Goal: Book appointment/travel/reservation: Book appointment/travel/reservation

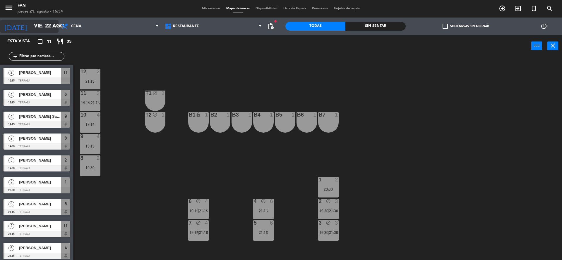
click at [49, 25] on input "vie. 22 ago." at bounding box center [65, 26] width 68 height 12
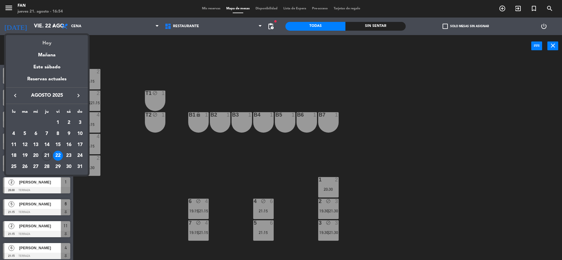
click at [52, 42] on div "Hoy" at bounding box center [47, 41] width 82 height 12
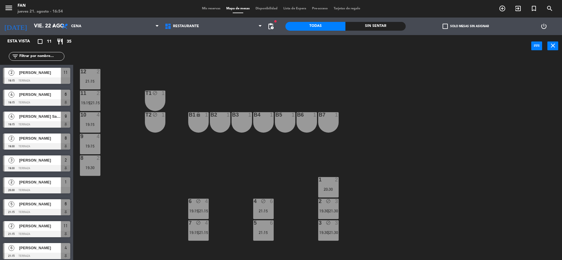
type input "jue. 21 ago."
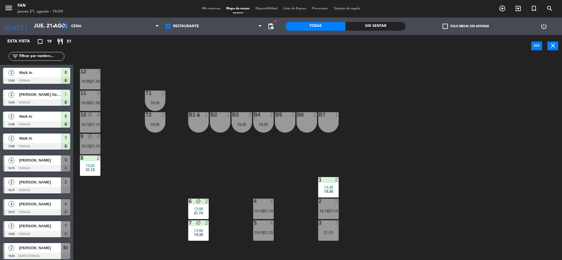
click at [210, 10] on span "Mis reservas" at bounding box center [211, 8] width 24 height 3
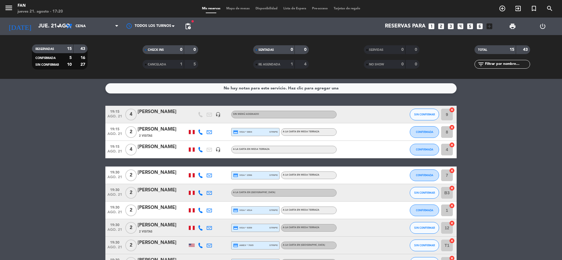
click at [239, 7] on span "Mapa de mesas" at bounding box center [237, 8] width 29 height 3
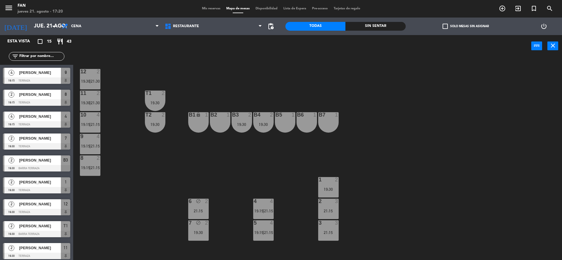
click at [203, 11] on div "Mis reservas Mapa de mesas Disponibilidad Lista de Espera Pre-acceso Tarjetas d…" at bounding box center [281, 8] width 164 height 5
click at [210, 7] on span "Mis reservas" at bounding box center [211, 8] width 24 height 3
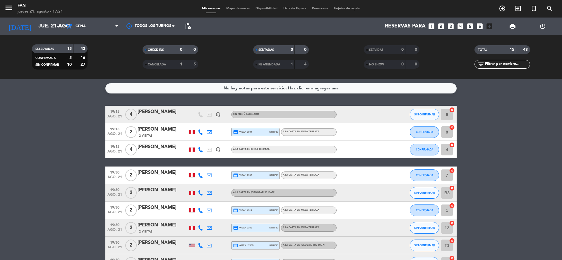
click at [202, 230] on icon at bounding box center [200, 228] width 5 height 5
click at [214, 219] on span at bounding box center [216, 218] width 5 height 5
click at [242, 9] on span "Mapa de mesas" at bounding box center [237, 8] width 29 height 3
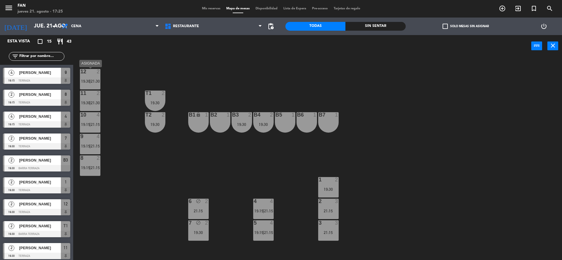
click at [92, 90] on div "12 2 19:30 | 21:30 11 2 19:30 | 21:30 T1 2 19:30 10 4 19:15 | 21:15 T2 2 19:30 …" at bounding box center [320, 160] width 483 height 203
click at [93, 90] on div "12 2 19:30 | 21:30 11 2 19:30 | 21:30 T1 2 19:30 10 4 19:15 | 21:15 T2 2 19:30 …" at bounding box center [320, 160] width 483 height 203
click at [94, 79] on span "21:30" at bounding box center [95, 81] width 9 height 5
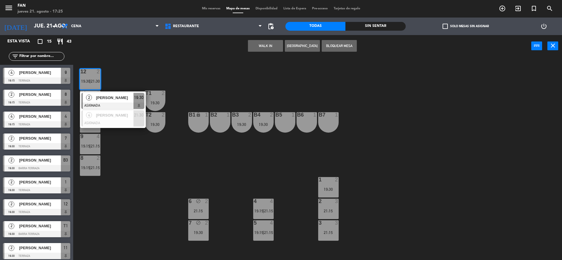
click at [127, 79] on div "12 2 19:30 | 21:30 2 [PERSON_NAME] ASIGNADA 19:30 4 [PERSON_NAME] ASIGNADA 21:3…" at bounding box center [320, 160] width 483 height 203
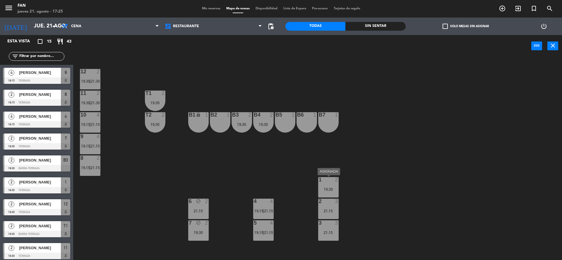
click at [328, 192] on div "19:30" at bounding box center [328, 190] width 20 height 4
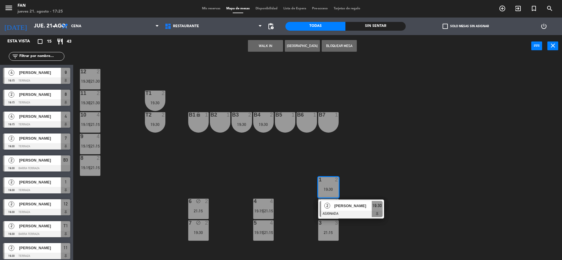
click at [329, 45] on button "Bloquear Mesa" at bounding box center [338, 46] width 35 height 12
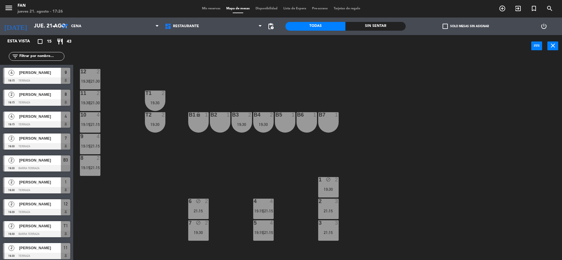
click at [209, 8] on span "Mis reservas" at bounding box center [211, 8] width 24 height 3
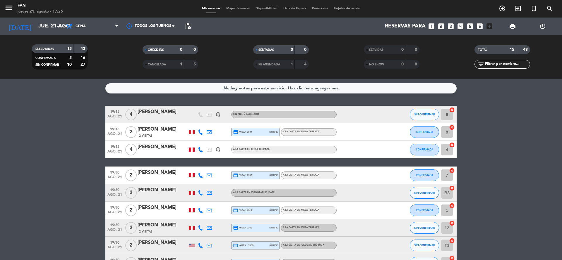
click at [198, 177] on icon at bounding box center [200, 175] width 5 height 5
click at [214, 165] on span at bounding box center [216, 166] width 5 height 5
click at [200, 194] on icon at bounding box center [200, 192] width 5 height 5
click at [214, 185] on span at bounding box center [216, 183] width 5 height 5
click at [199, 212] on icon at bounding box center [200, 210] width 5 height 5
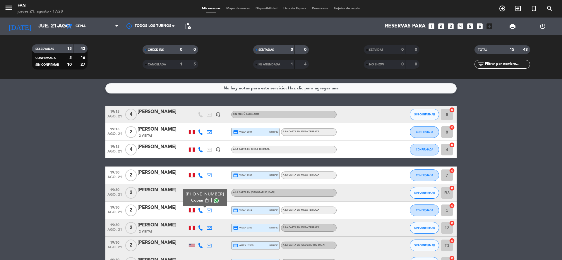
click at [214, 202] on span at bounding box center [216, 201] width 5 height 5
click at [33, 186] on bookings-row "19:15 ago. 21 4 [PERSON_NAME] headset_mic Sin menú asignado SIN CONFIRMAR 9 can…" at bounding box center [281, 250] width 562 height 288
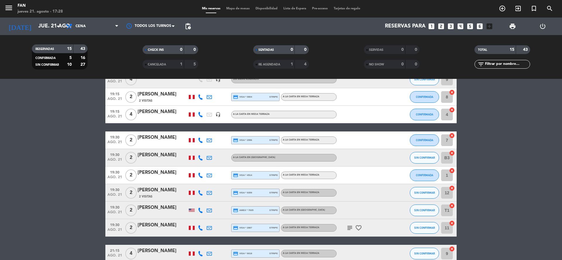
scroll to position [53, 0]
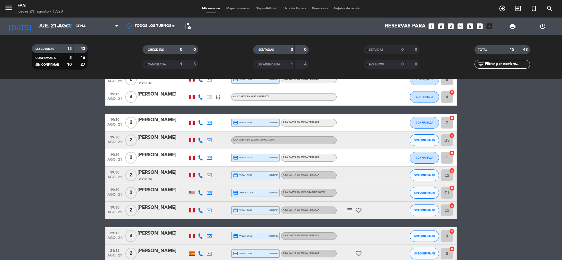
click at [199, 211] on icon at bounding box center [200, 210] width 5 height 5
click at [214, 202] on span at bounding box center [216, 201] width 5 height 5
click at [431, 214] on button "SIN CONFIRMAR" at bounding box center [424, 211] width 29 height 12
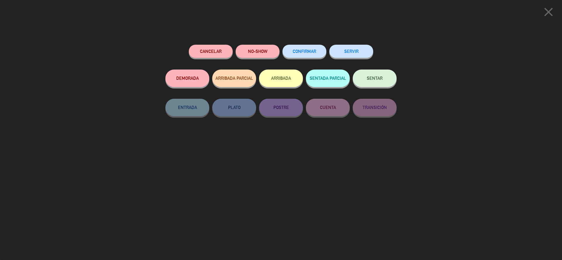
click at [313, 54] on button "CONFIRMAR" at bounding box center [304, 51] width 44 height 13
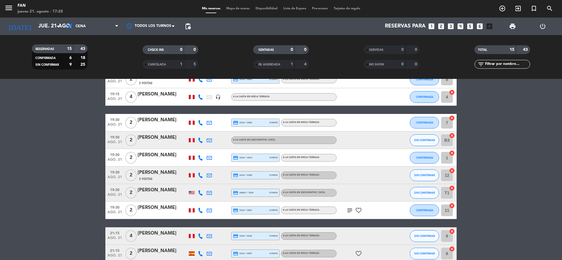
click at [201, 175] on icon at bounding box center [200, 175] width 5 height 5
click at [214, 165] on span at bounding box center [216, 166] width 5 height 5
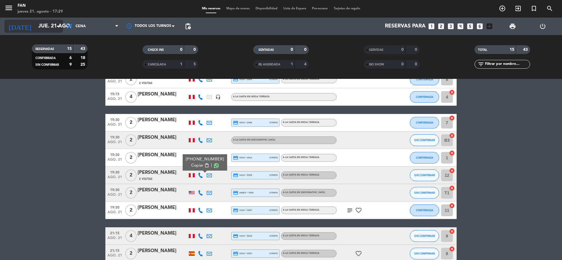
click at [35, 31] on input "jue. 21 ago." at bounding box center [69, 26] width 68 height 12
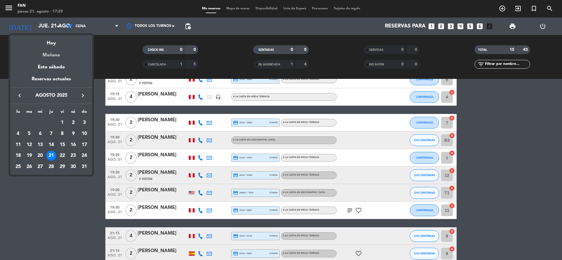
click at [43, 52] on div "Mañana" at bounding box center [51, 53] width 82 height 12
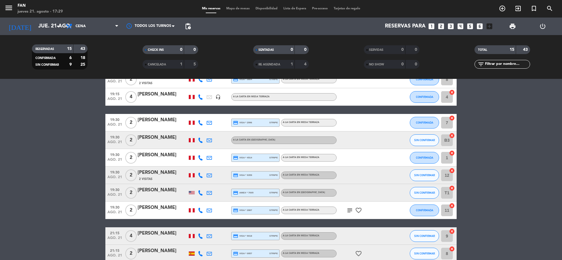
type input "vie. 22 ago."
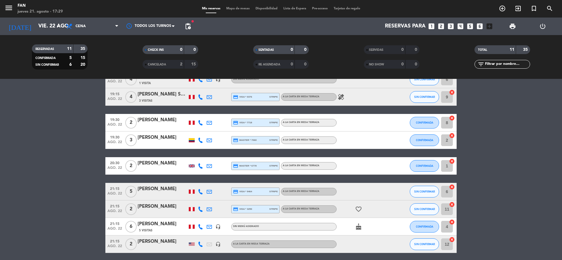
click at [243, 10] on span "Mapa de mesas" at bounding box center [237, 8] width 29 height 3
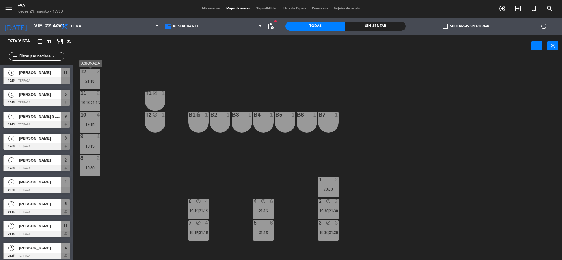
click at [90, 78] on div "12 2 21:15" at bounding box center [90, 79] width 20 height 20
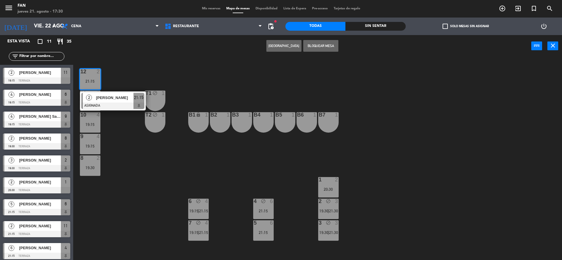
click at [240, 113] on div at bounding box center [242, 114] width 10 height 5
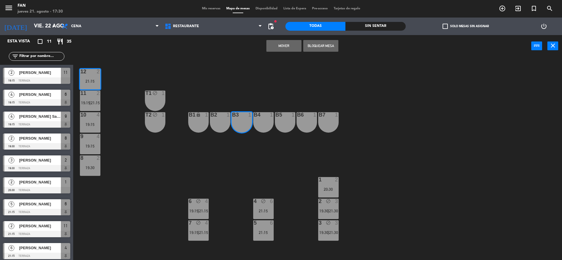
click at [252, 65] on div "12 2 21:15 11 2 19:15 | 21:15 T1 block 1 10 4 19:15 T2 block 1 B1 lock 1 B2 1 B…" at bounding box center [320, 160] width 483 height 203
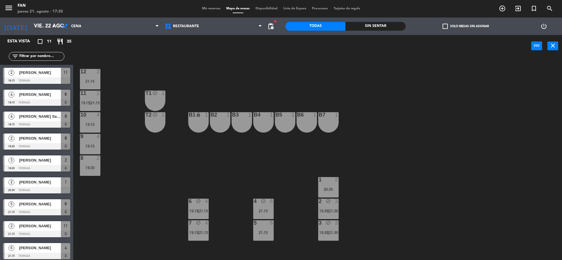
click at [214, 10] on span "Mis reservas" at bounding box center [211, 8] width 24 height 3
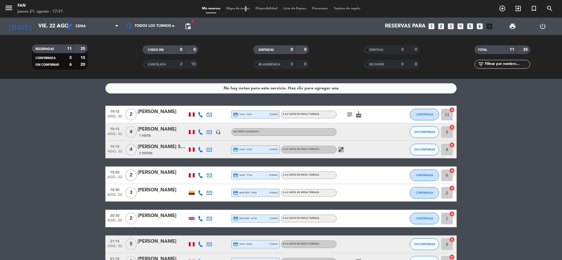
click at [242, 11] on div "Mis reservas Mapa de mesas Disponibilidad Lista de Espera Pre-acceso Tarjetas d…" at bounding box center [281, 8] width 164 height 5
click at [240, 7] on span "Mapa de mesas" at bounding box center [237, 8] width 29 height 3
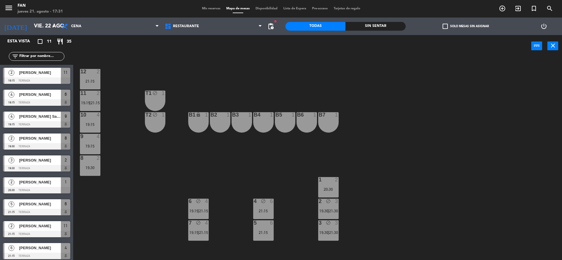
click at [201, 9] on span "Mis reservas" at bounding box center [211, 8] width 24 height 3
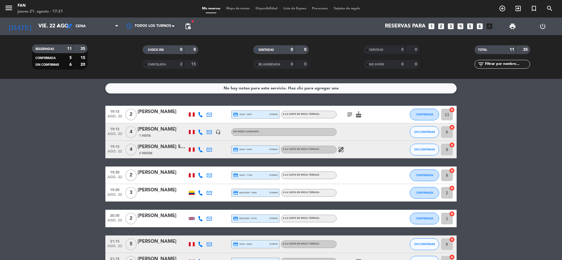
click at [489, 168] on bookings-row "19:15 ago. 22 2 [PERSON_NAME] credit_card visa * 4017 stripe A la carta en Mesa…" at bounding box center [281, 219] width 562 height 226
click at [234, 7] on span "Mapa de mesas" at bounding box center [237, 8] width 29 height 3
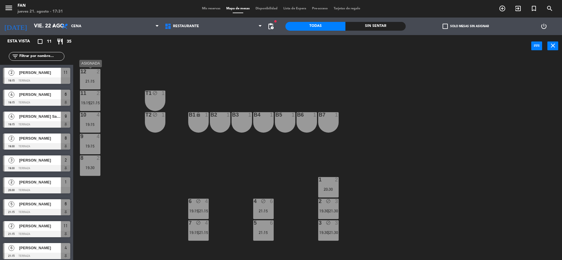
click at [97, 70] on div "2" at bounding box center [99, 71] width 4 height 5
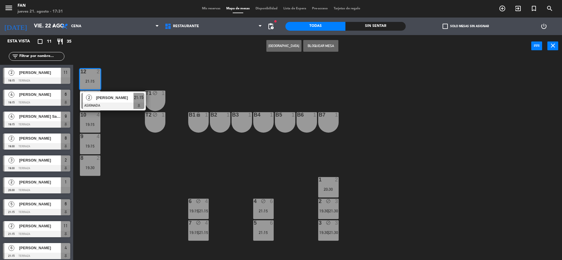
click at [315, 47] on button "Bloquear Mesa" at bounding box center [320, 46] width 35 height 12
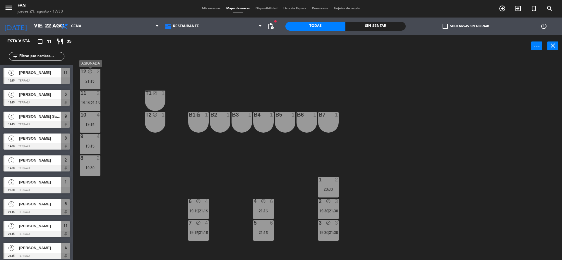
click at [90, 76] on div "12 block 2 21:15" at bounding box center [90, 79] width 20 height 20
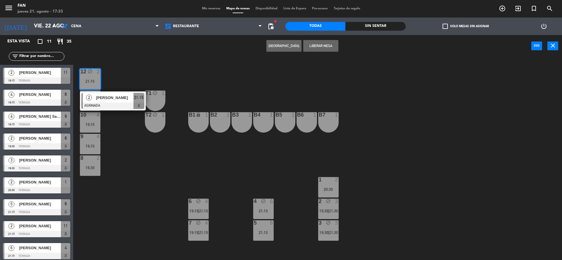
click at [286, 49] on button "[GEOGRAPHIC_DATA]" at bounding box center [283, 46] width 35 height 12
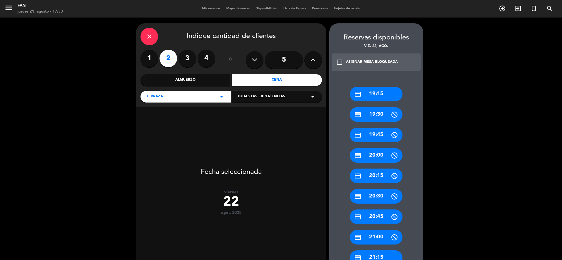
click at [388, 93] on div "credit_card 19:15" at bounding box center [376, 94] width 53 height 15
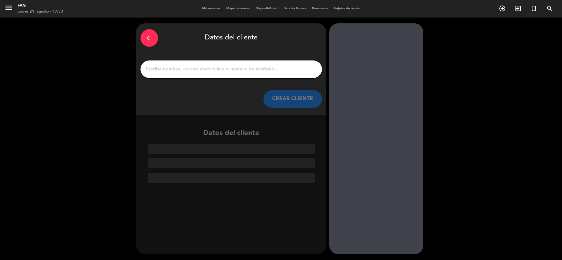
click at [234, 66] on input "1" at bounding box center [231, 69] width 173 height 8
paste input "[PERSON_NAME]"
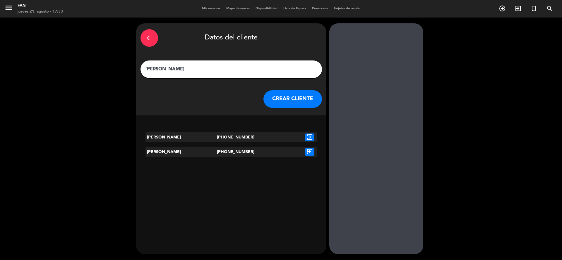
type input "[PERSON_NAME]"
click at [307, 154] on icon "exit_to_app" at bounding box center [309, 152] width 8 height 8
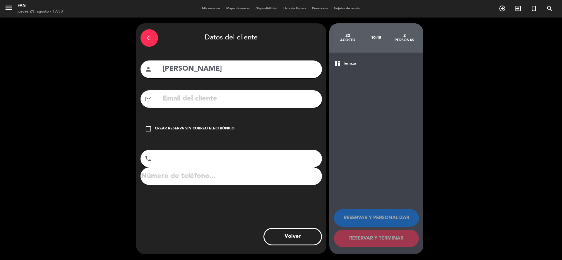
type input "[PHONE_NUMBER]"
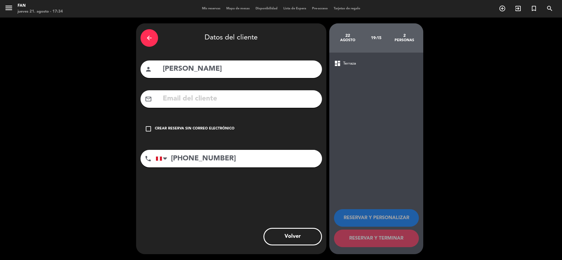
click at [236, 97] on input "text" at bounding box center [239, 99] width 155 height 12
paste input "[PERSON_NAME][EMAIL_ADDRESS][DOMAIN_NAME]"
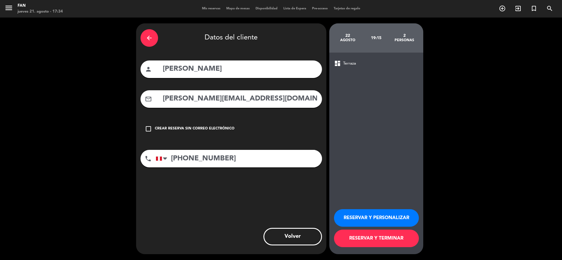
type input "[PERSON_NAME][EMAIL_ADDRESS][DOMAIN_NAME]"
click at [356, 240] on button "RESERVAR Y TERMINAR" at bounding box center [376, 239] width 85 height 18
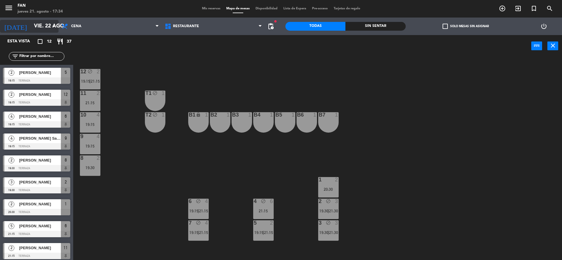
click at [47, 24] on input "vie. 22 ago." at bounding box center [65, 26] width 68 height 12
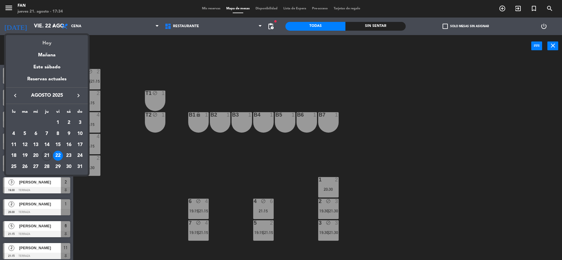
click at [51, 38] on div "Hoy" at bounding box center [47, 41] width 82 height 12
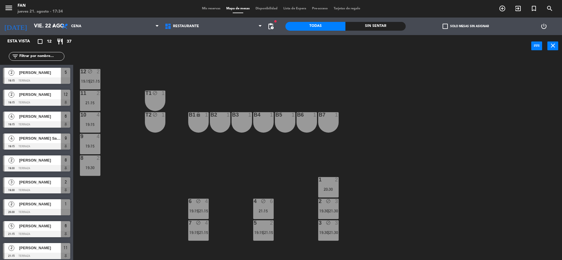
type input "jue. 21 ago."
